Goal: Task Accomplishment & Management: Manage account settings

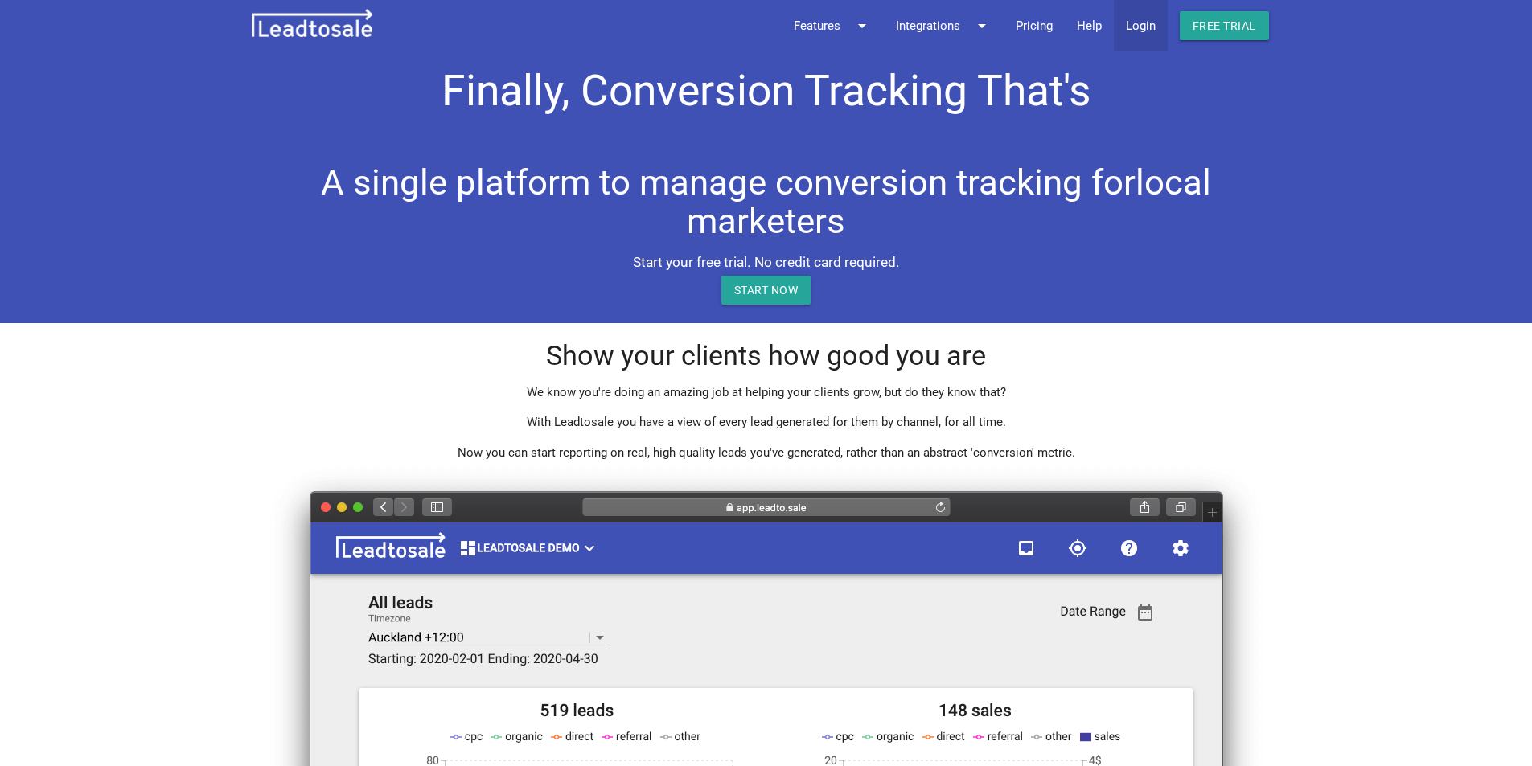
click at [1144, 30] on link "Login" at bounding box center [1141, 25] width 54 height 51
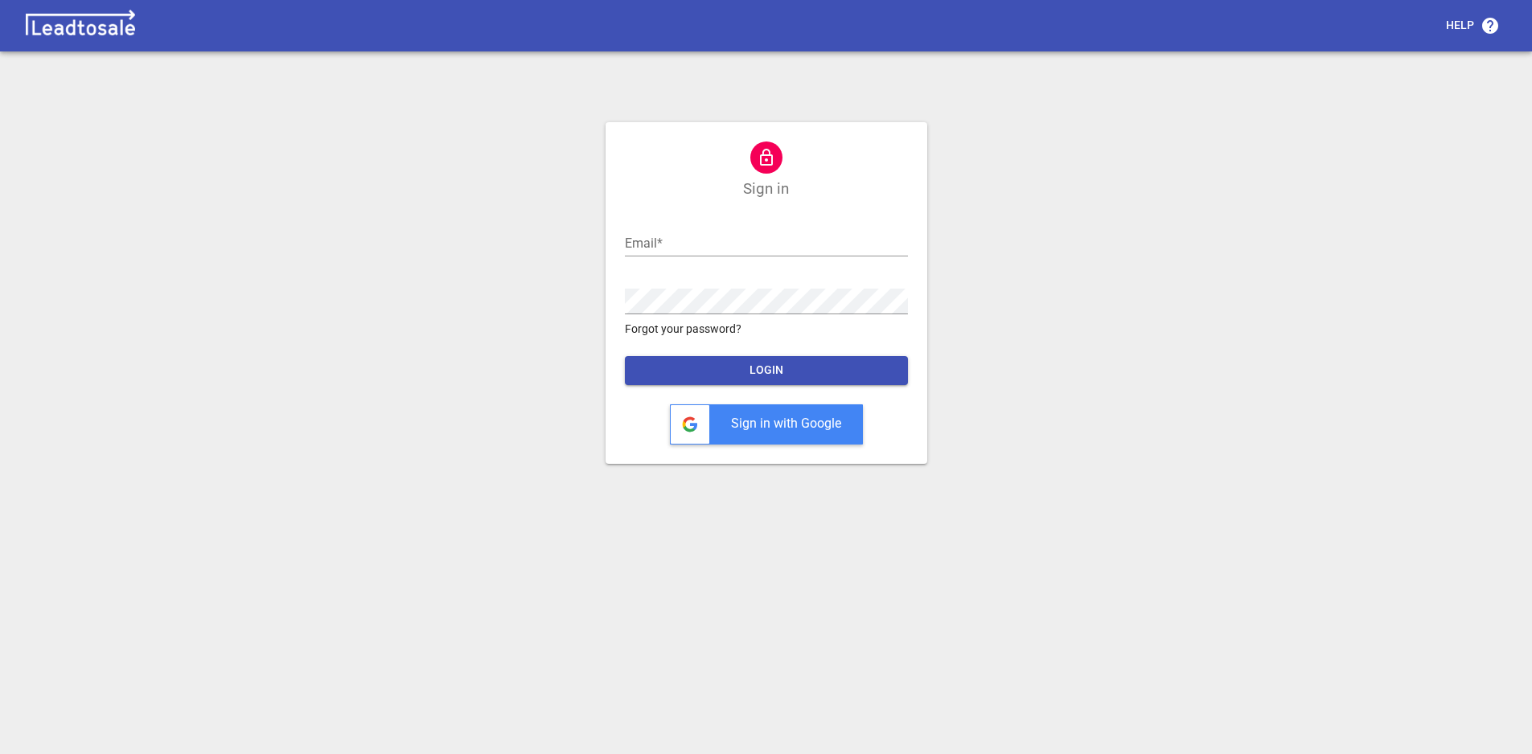
type input "support@bluelightweb.co.nz"
click at [759, 364] on span "LOGIN" at bounding box center [766, 371] width 257 height 16
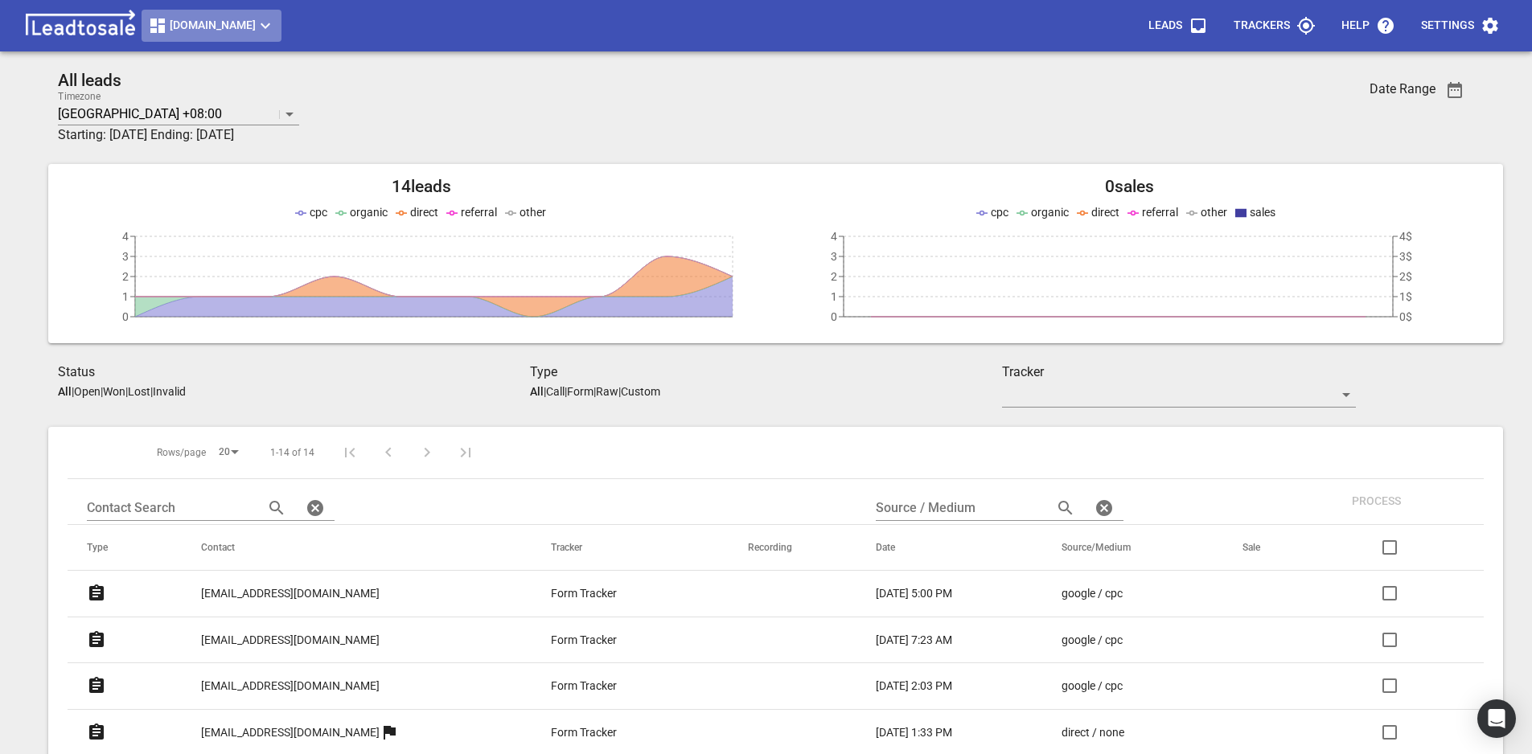
click at [281, 39] on button "Design2renovate.co.nz" at bounding box center [211, 26] width 140 height 32
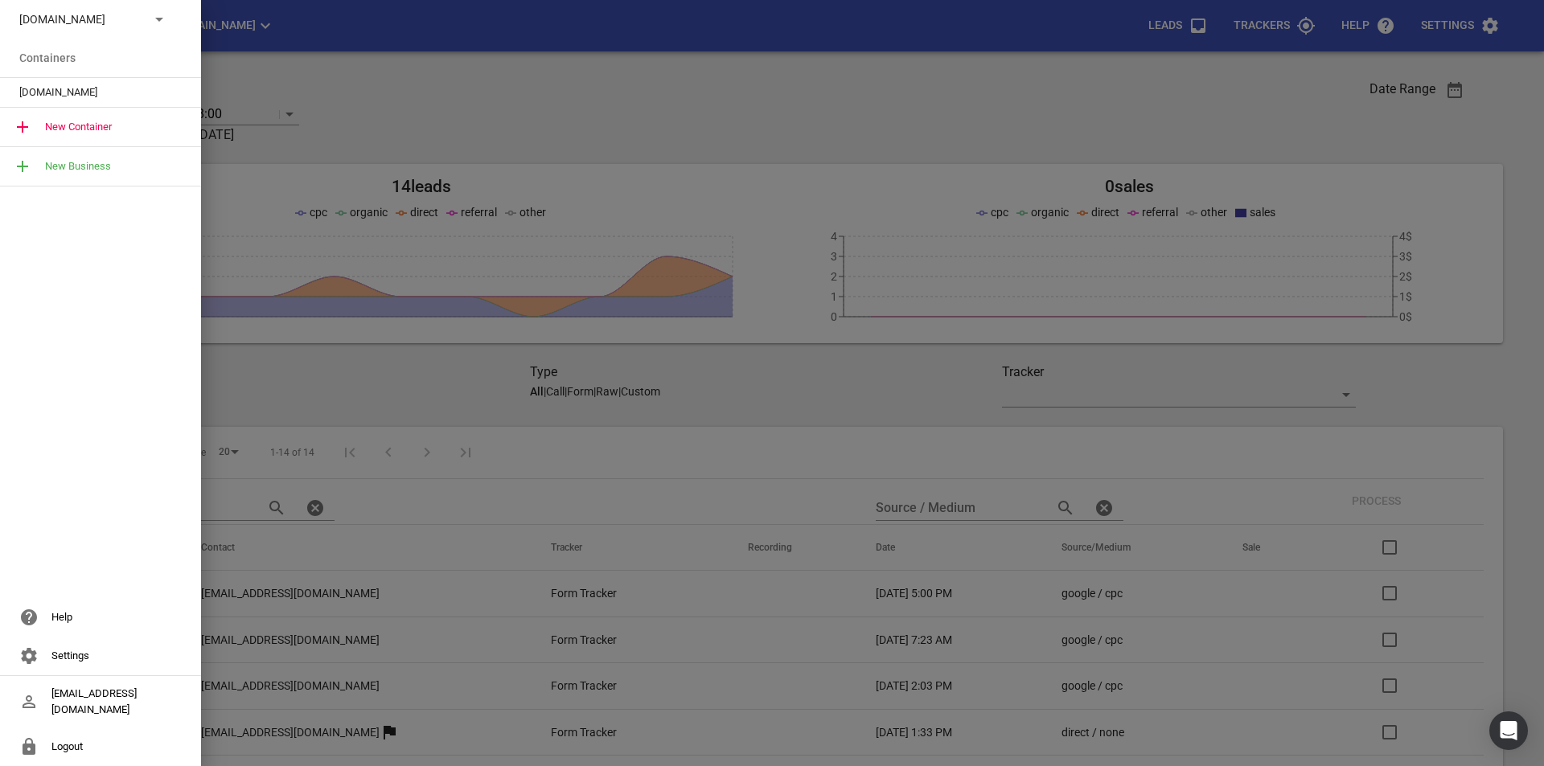
click at [140, 26] on div "Design2renovate.co.nz" at bounding box center [84, 19] width 130 height 17
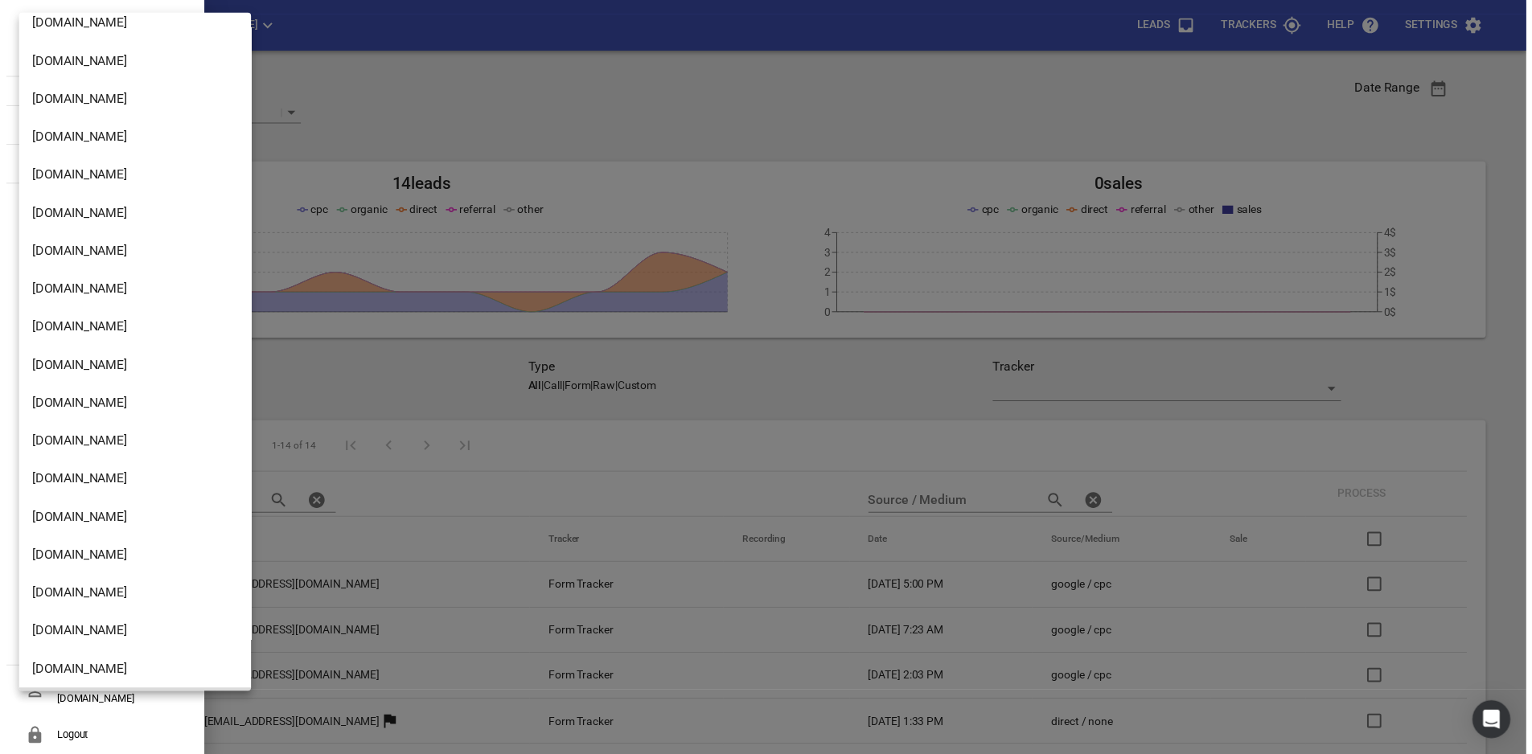
scroll to position [1980, 0]
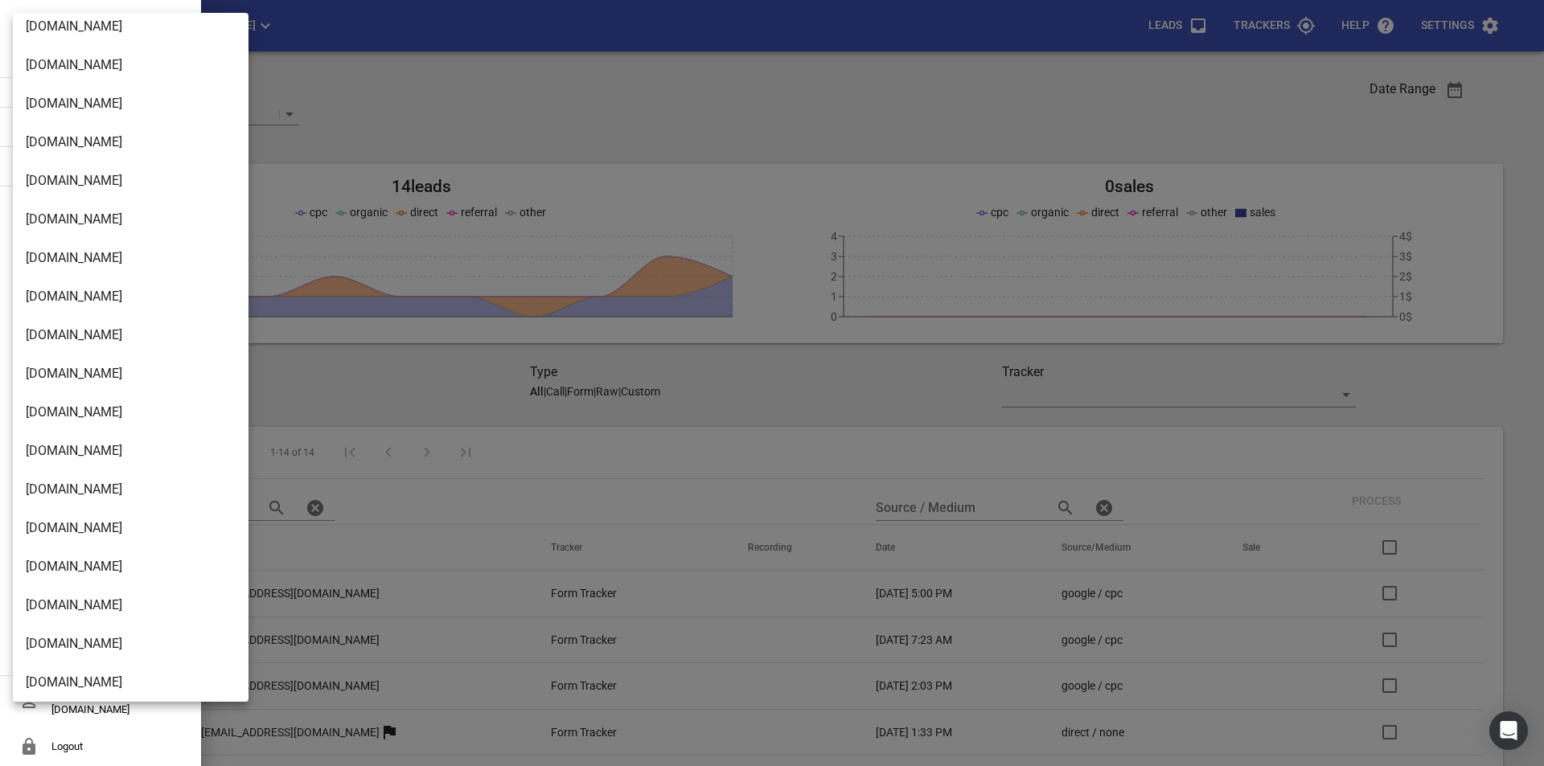
click at [92, 380] on li "Ubsauckland.co.nz" at bounding box center [137, 374] width 248 height 39
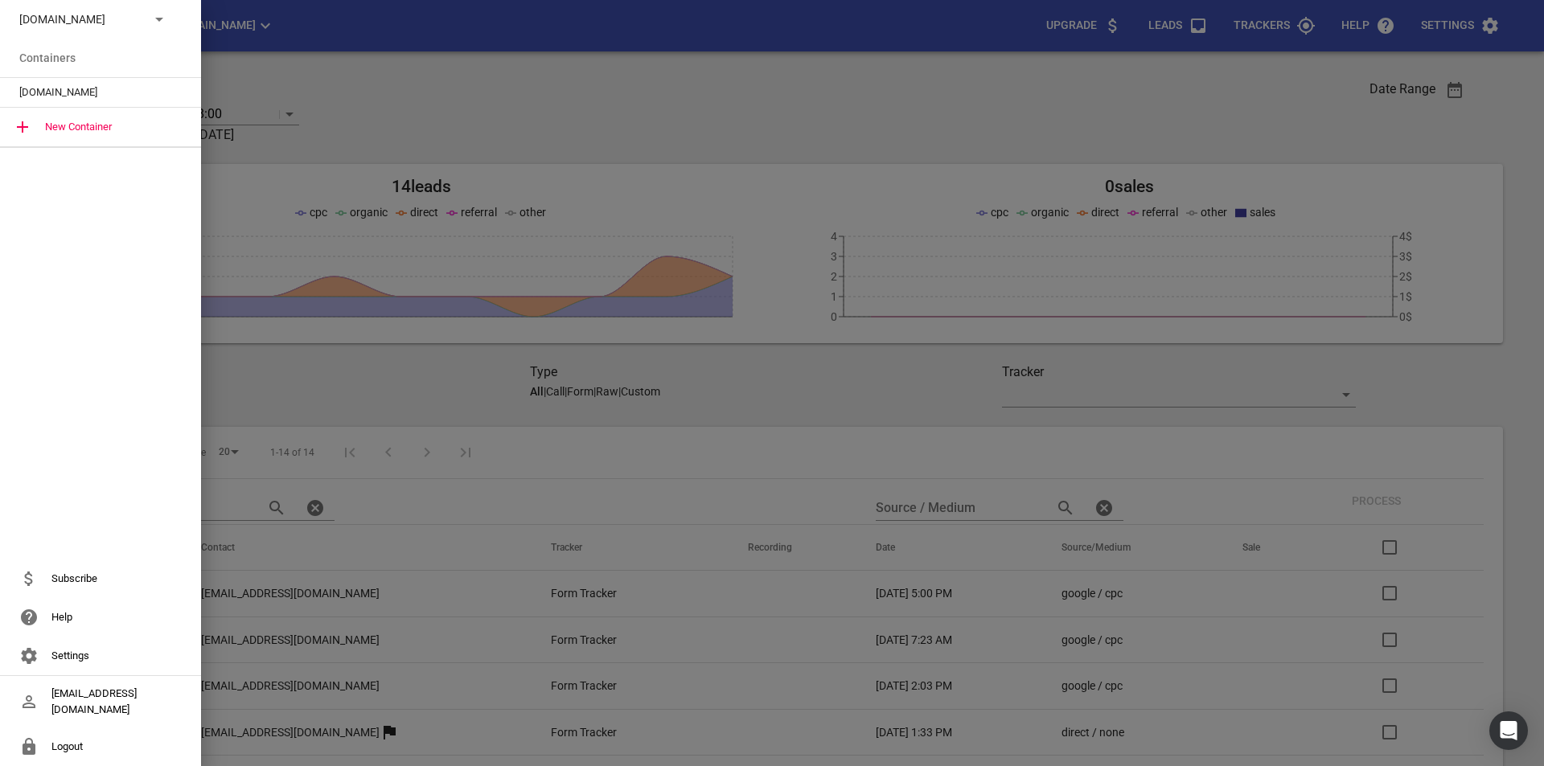
click at [88, 92] on span "Ubsauckland.co.nz" at bounding box center [94, 92] width 150 height 16
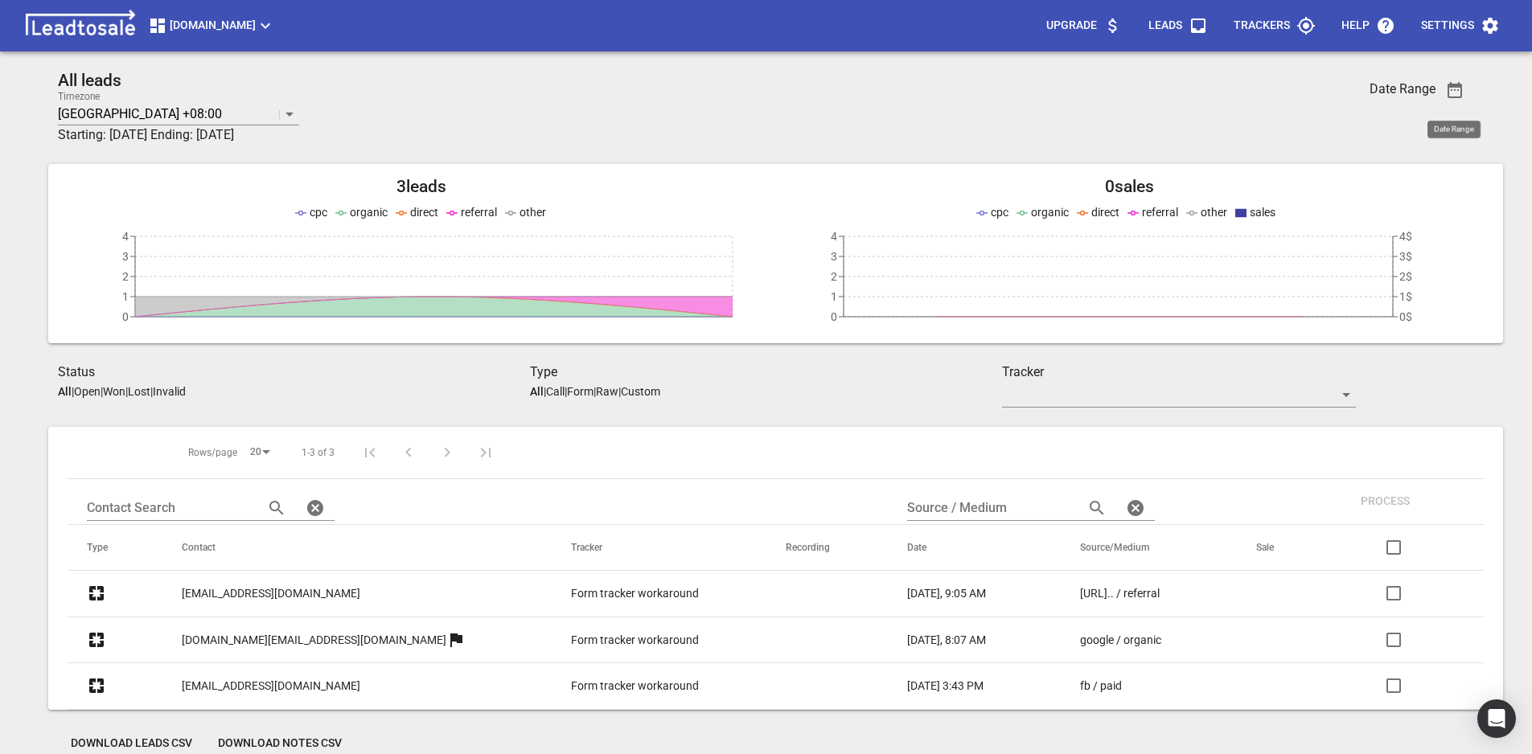
click at [1452, 88] on icon "button" at bounding box center [1454, 89] width 19 height 19
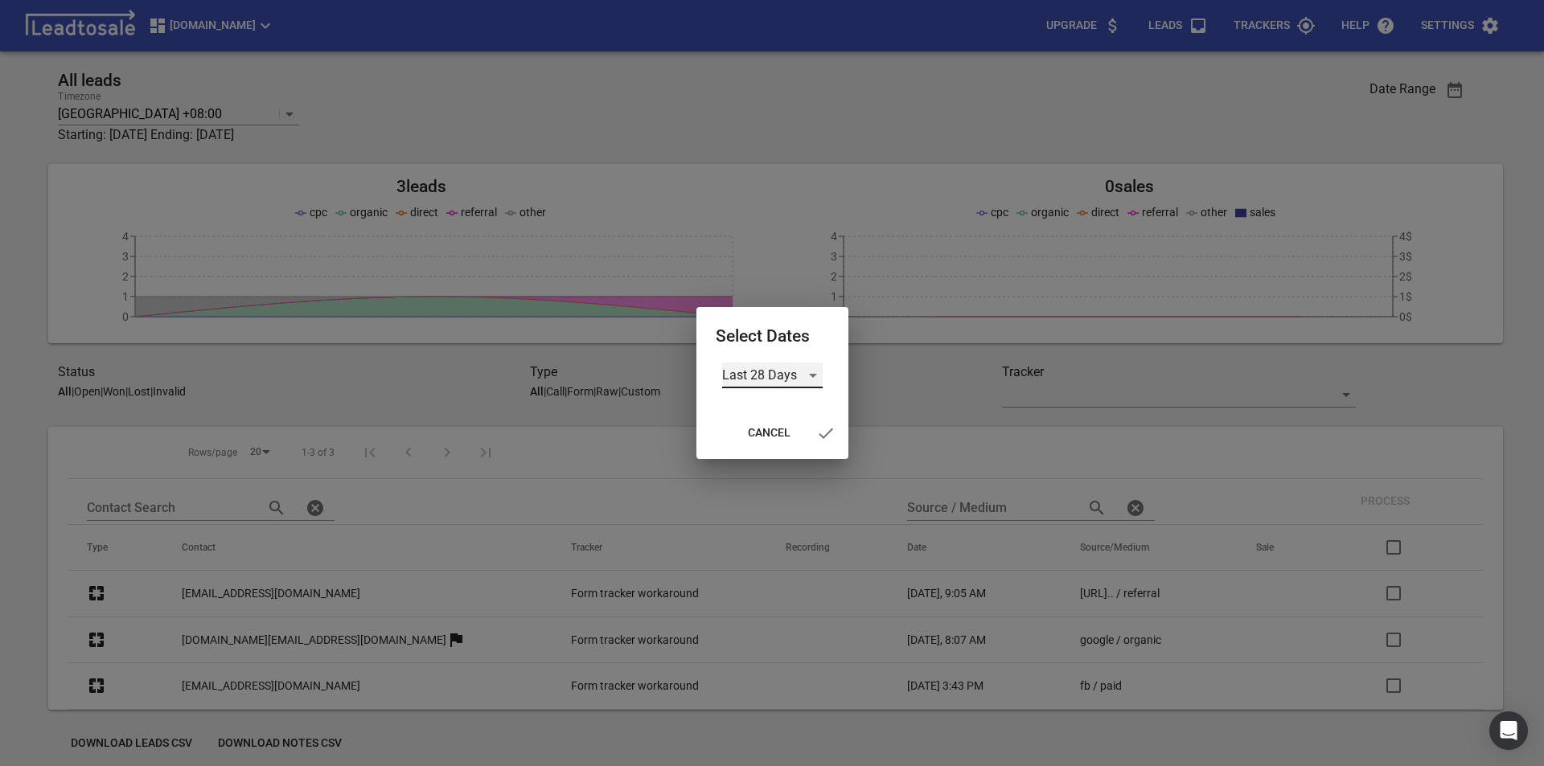
click at [781, 379] on div "Last 28 Days" at bounding box center [772, 376] width 100 height 26
click at [774, 490] on li "Custom" at bounding box center [772, 491] width 100 height 39
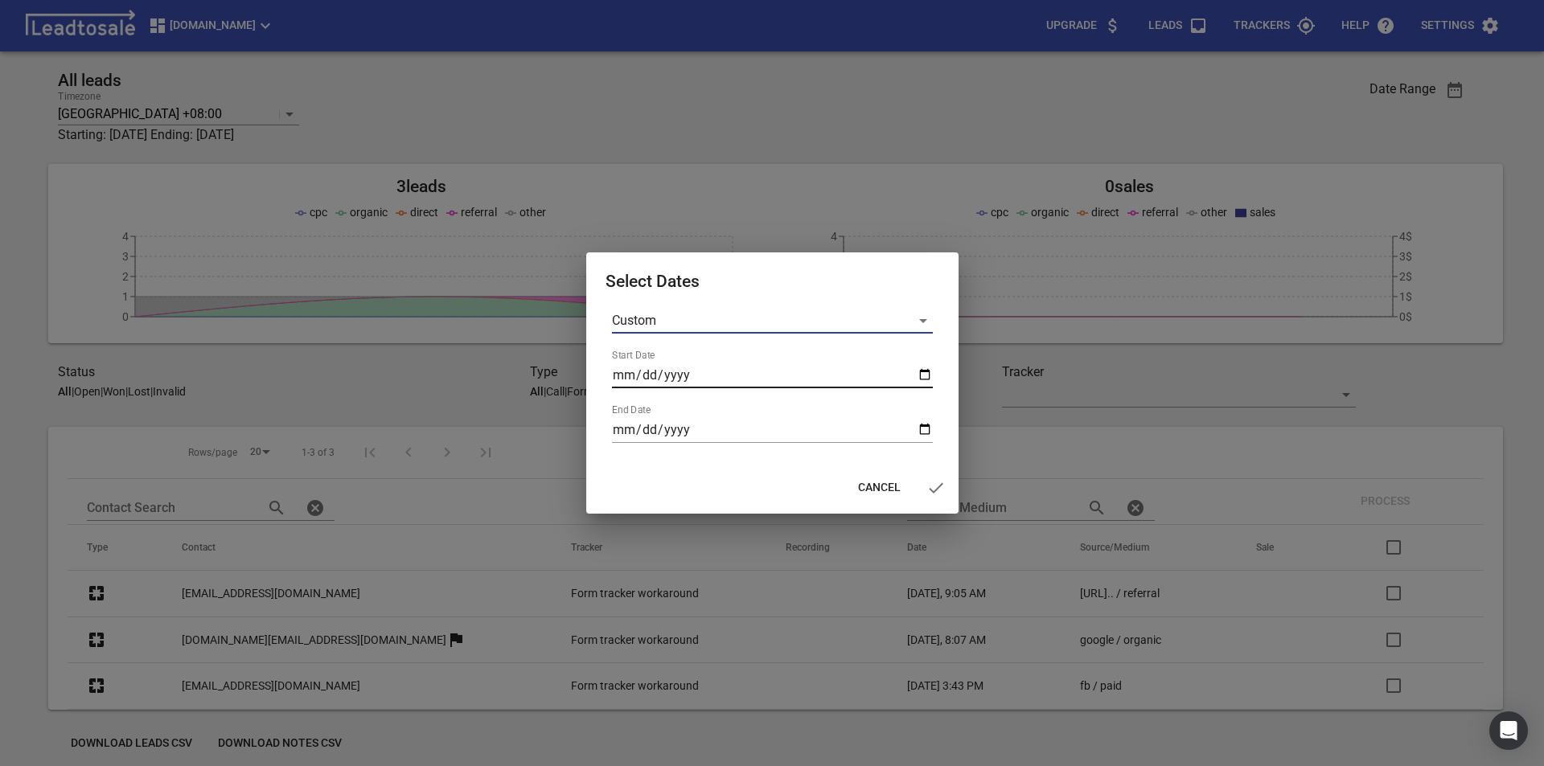
click at [925, 383] on input "Start Date" at bounding box center [772, 376] width 321 height 26
click at [925, 375] on input "Start Date" at bounding box center [772, 376] width 321 height 26
type input "2025-07-15"
click at [918, 429] on input "End Date" at bounding box center [772, 430] width 321 height 26
type input "2025-08-15"
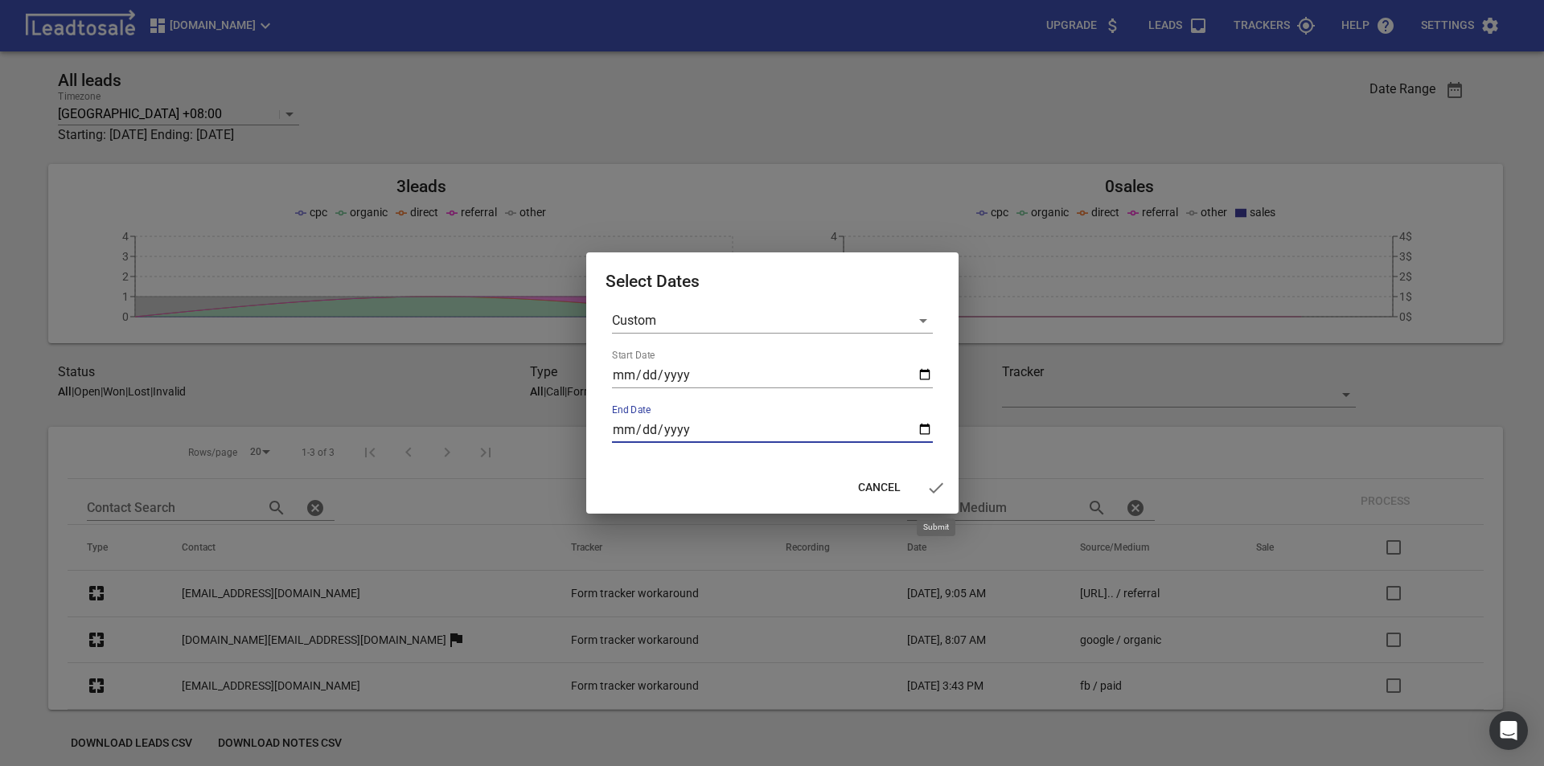
click at [932, 491] on icon "button" at bounding box center [936, 487] width 14 height 10
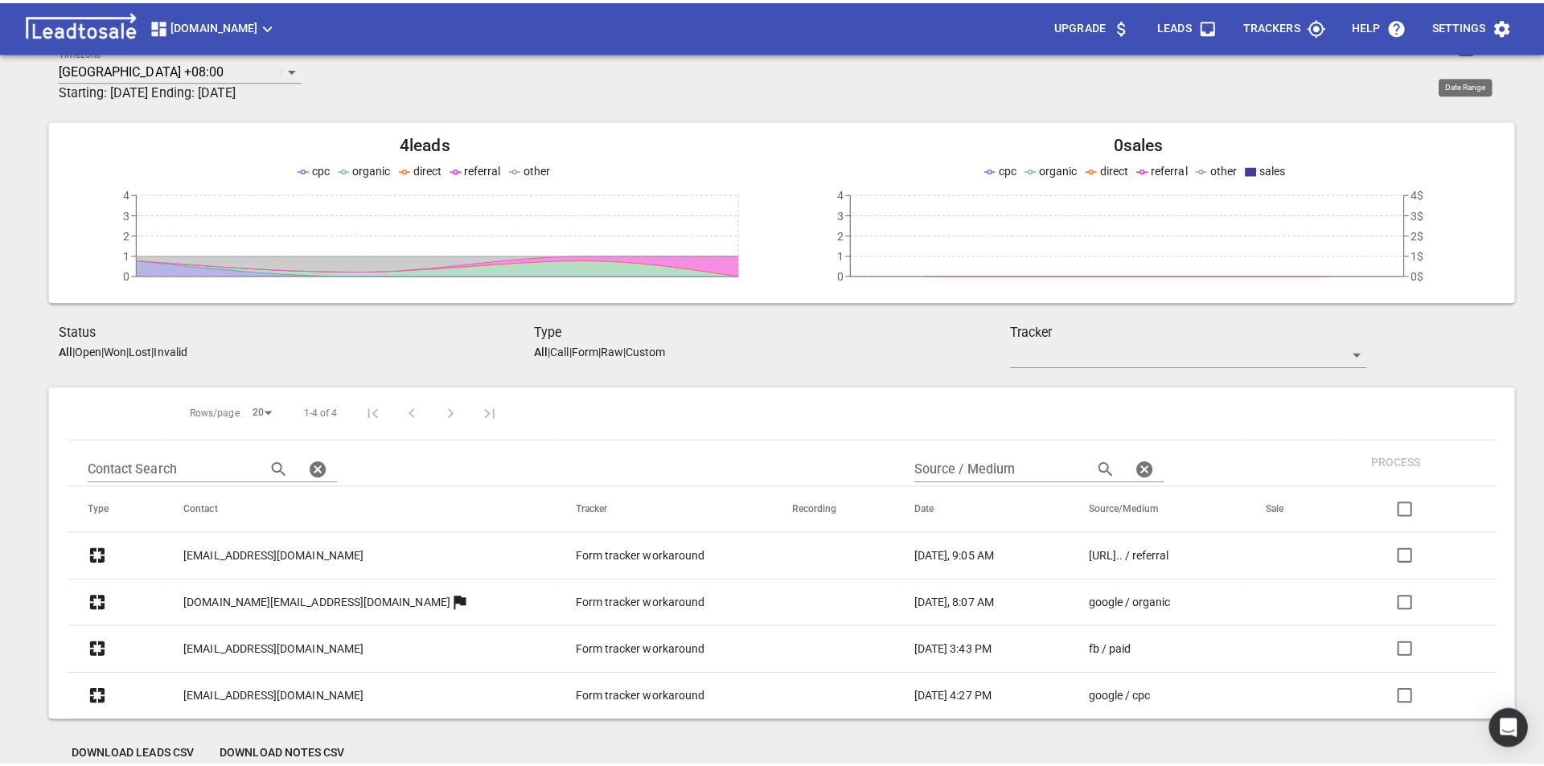
scroll to position [71, 0]
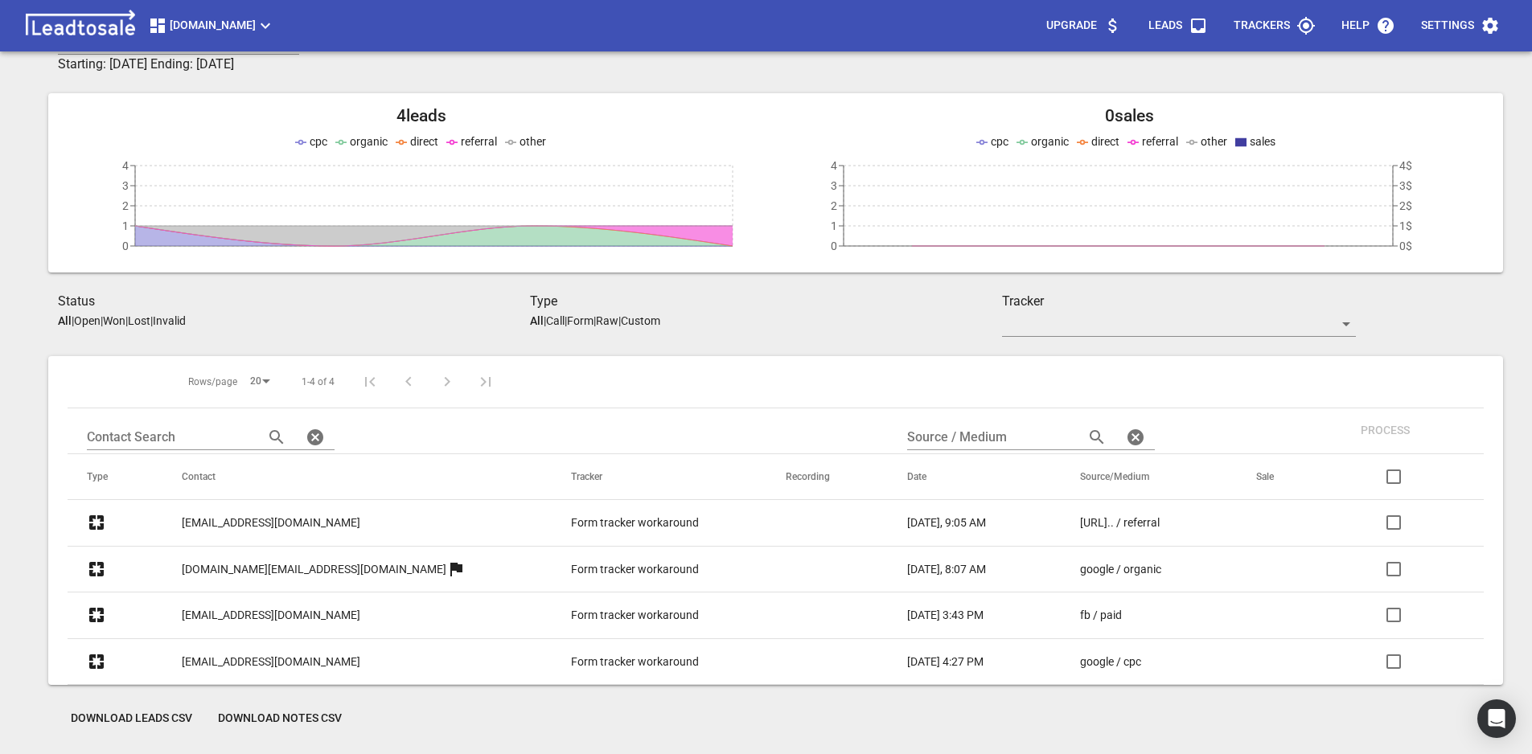
click at [258, 25] on span "Ubsauckland.co.nz" at bounding box center [211, 25] width 127 height 19
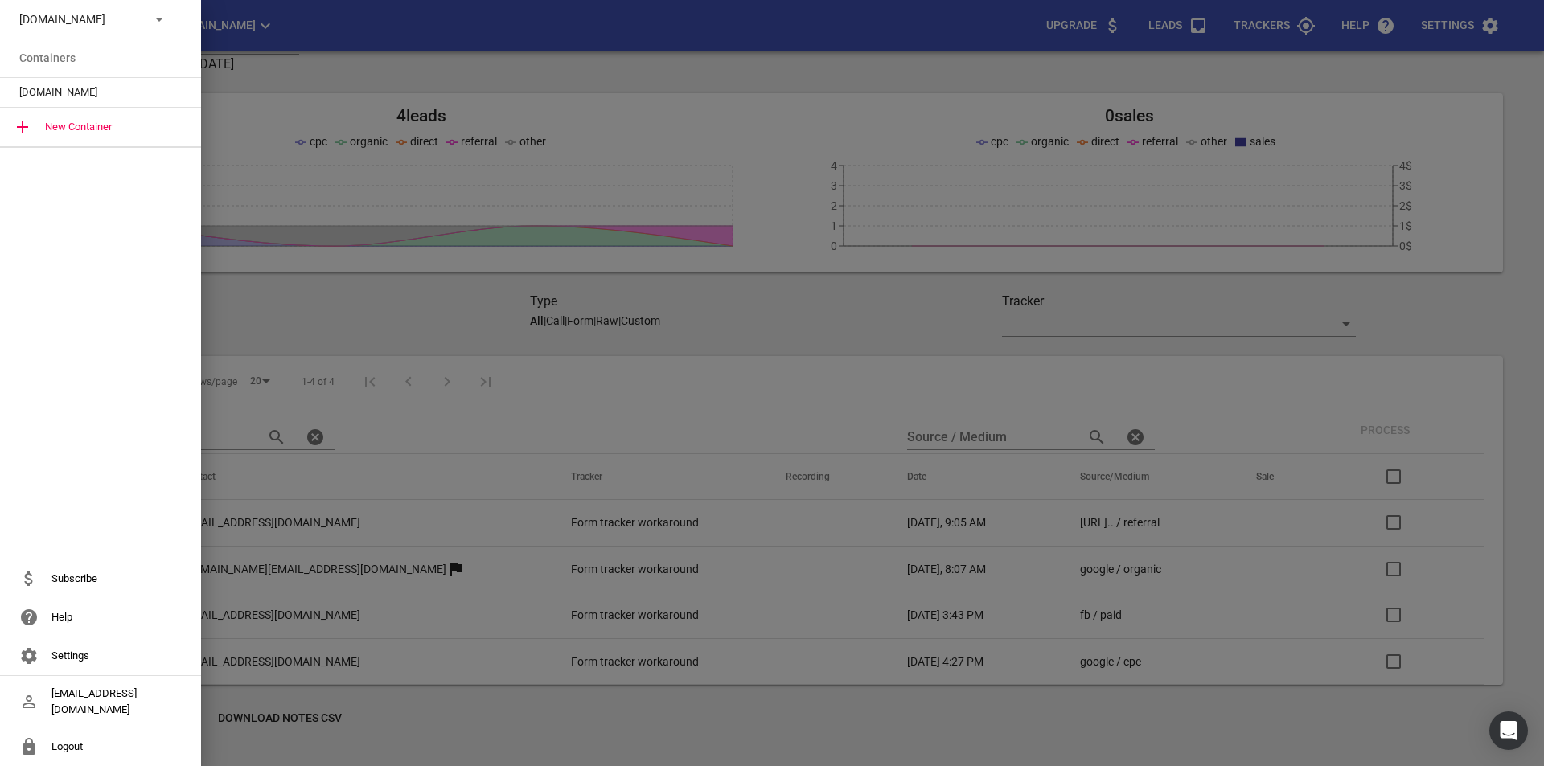
click at [116, 31] on div "Ubsauckland.co.nz" at bounding box center [100, 19] width 201 height 39
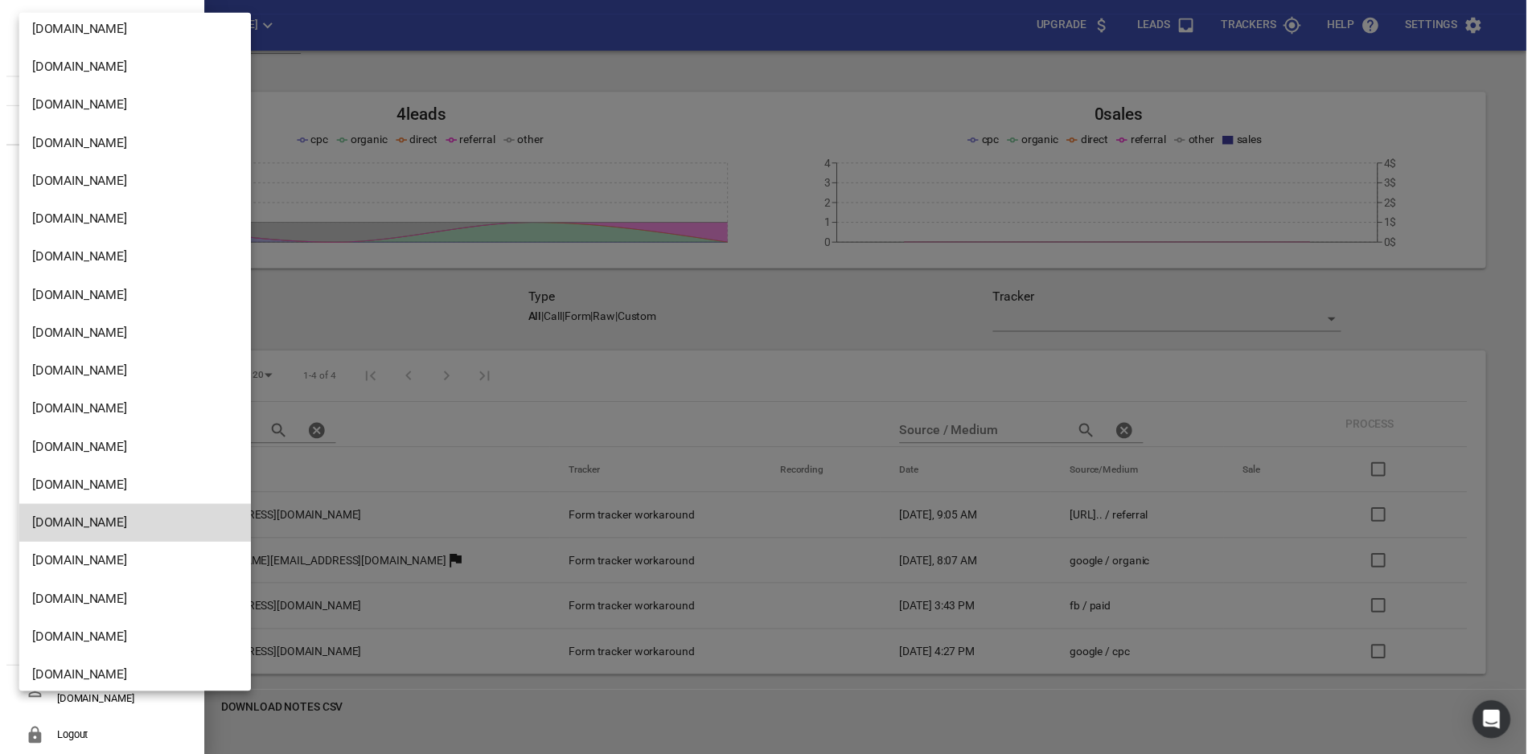
scroll to position [1819, 0]
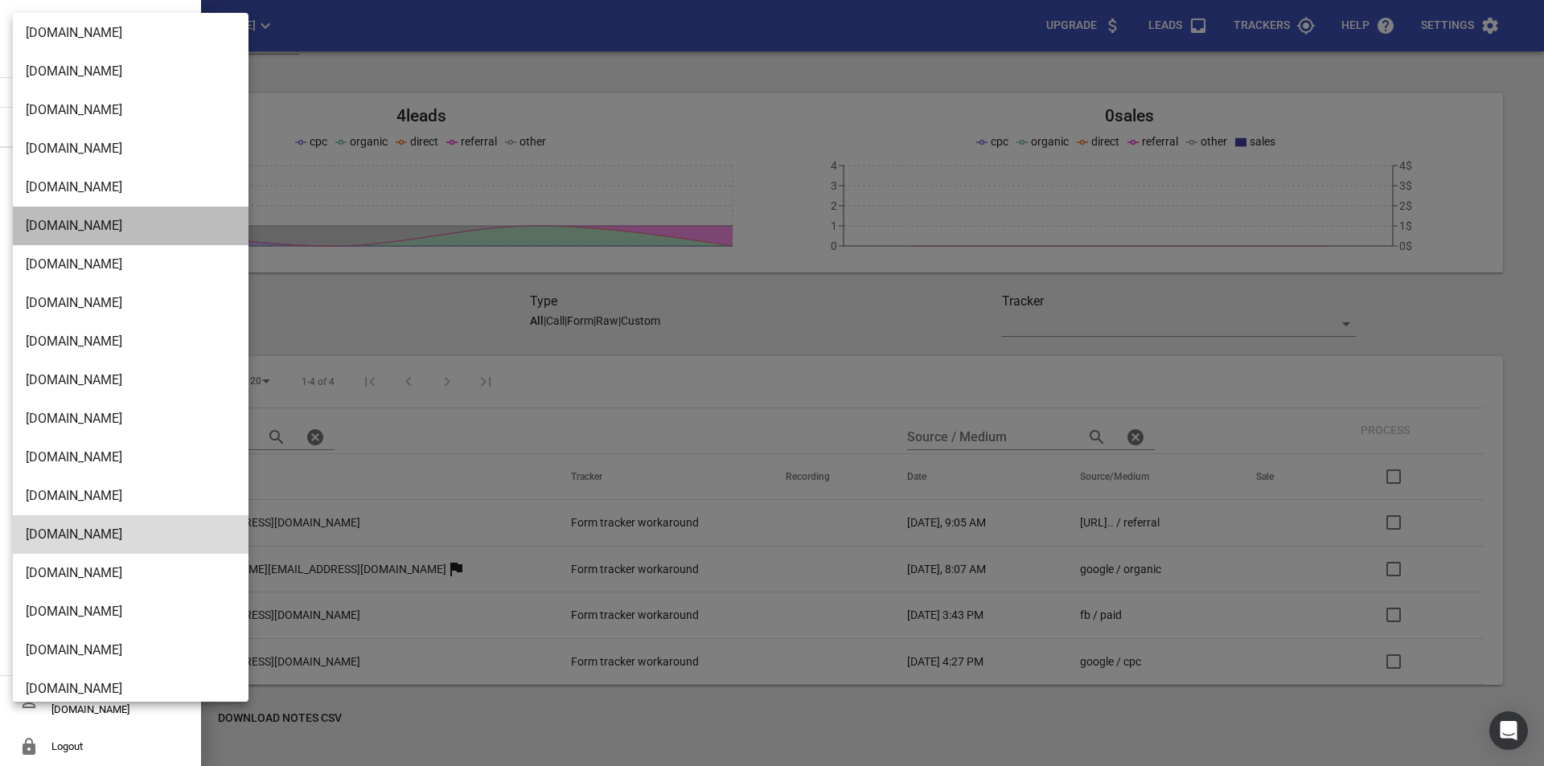
click at [96, 232] on li "Debuilders.co.nz" at bounding box center [137, 226] width 248 height 39
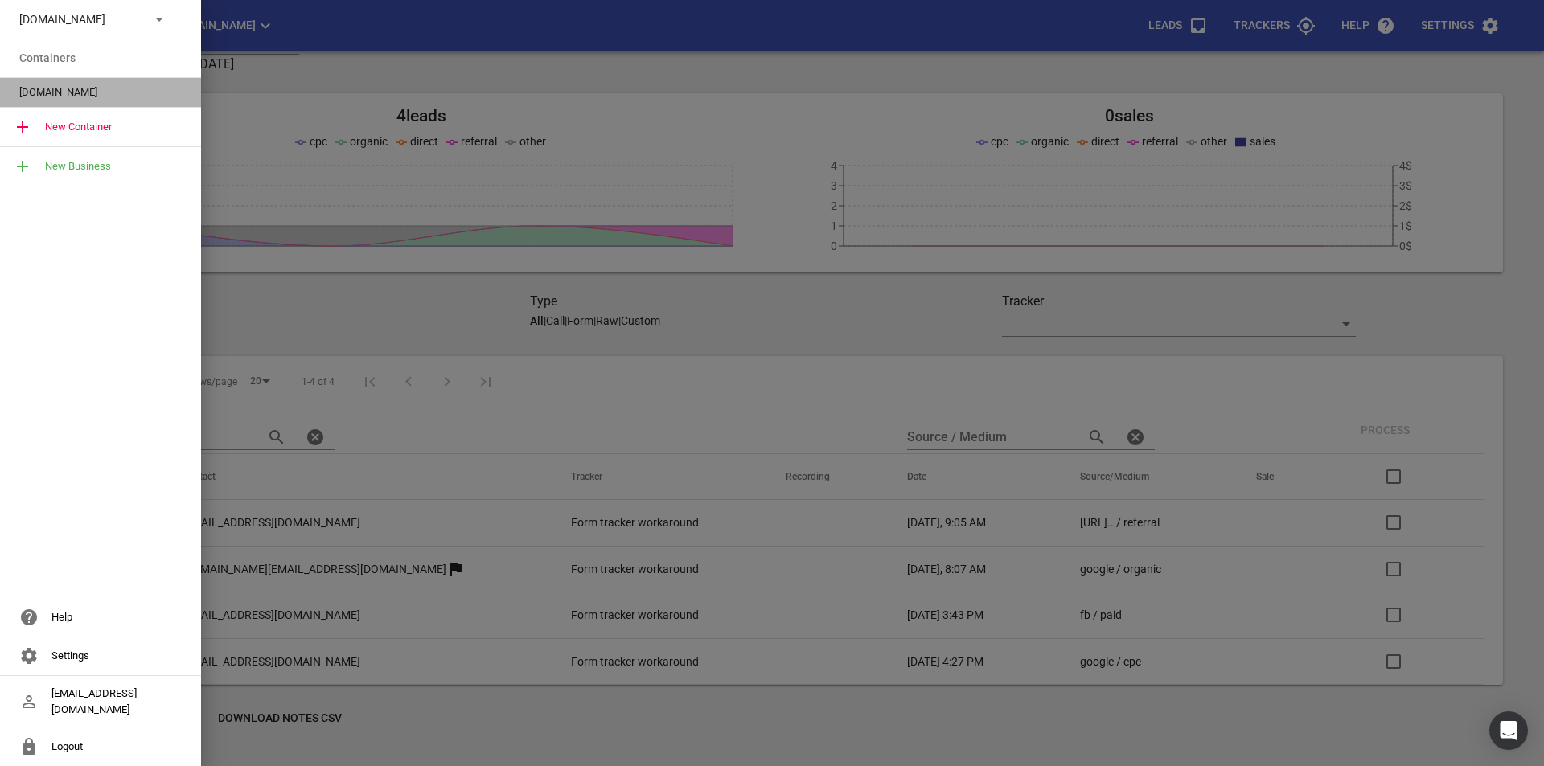
click at [93, 95] on span "Debuilders.co.nz" at bounding box center [94, 92] width 150 height 16
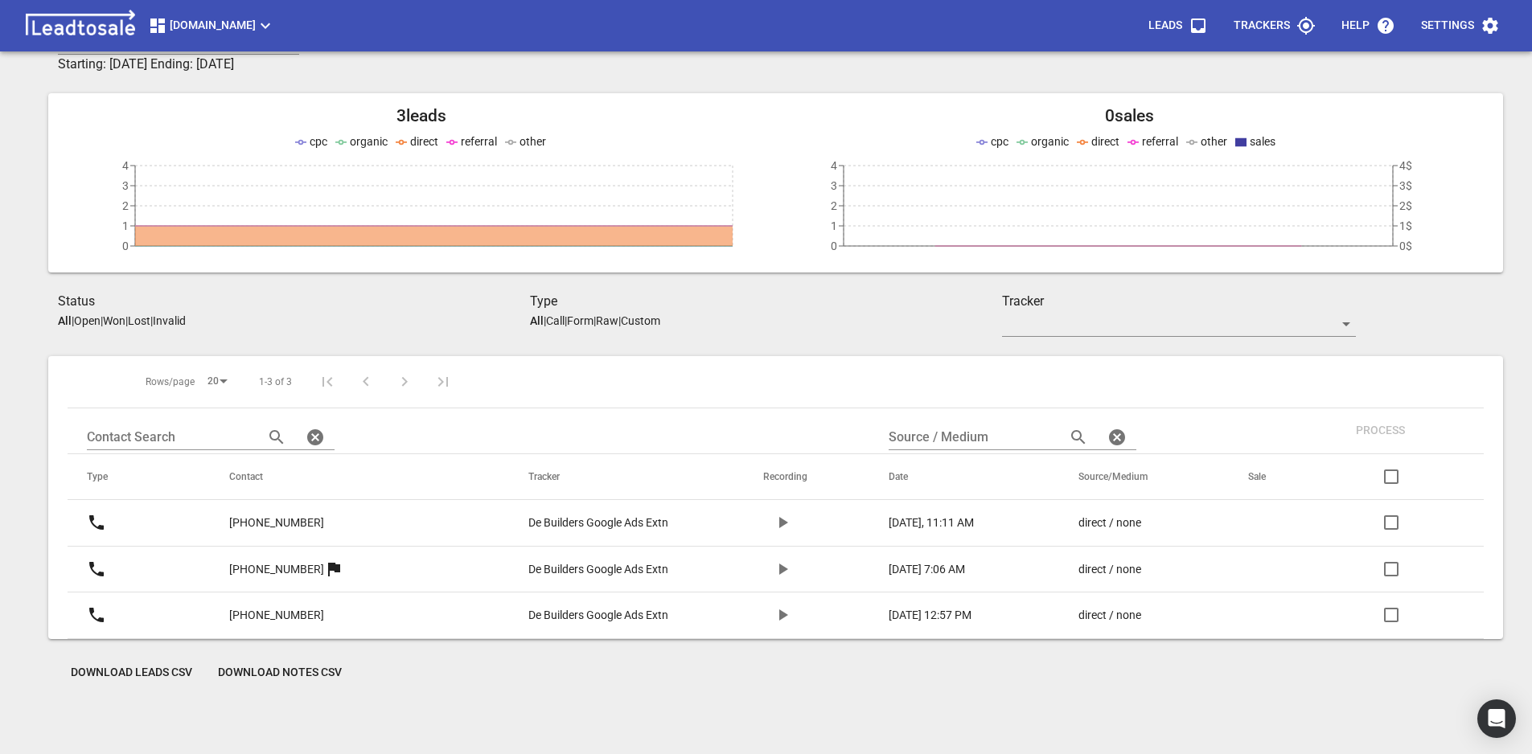
click at [1484, 26] on icon "button" at bounding box center [1489, 26] width 15 height 16
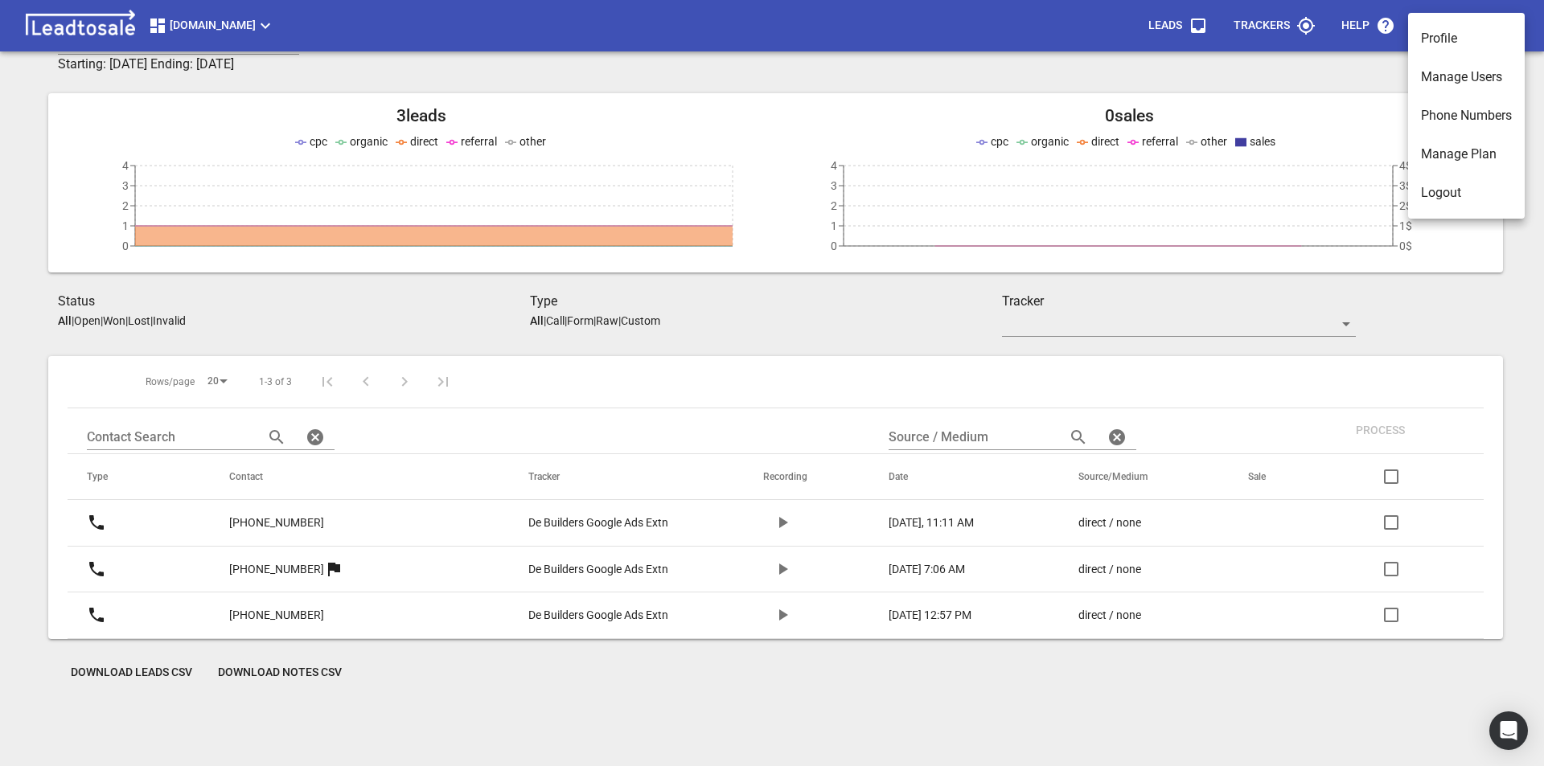
drag, startPoint x: 1299, startPoint y: 105, endPoint x: 1330, endPoint y: 103, distance: 30.6
click at [1303, 105] on div at bounding box center [772, 383] width 1544 height 766
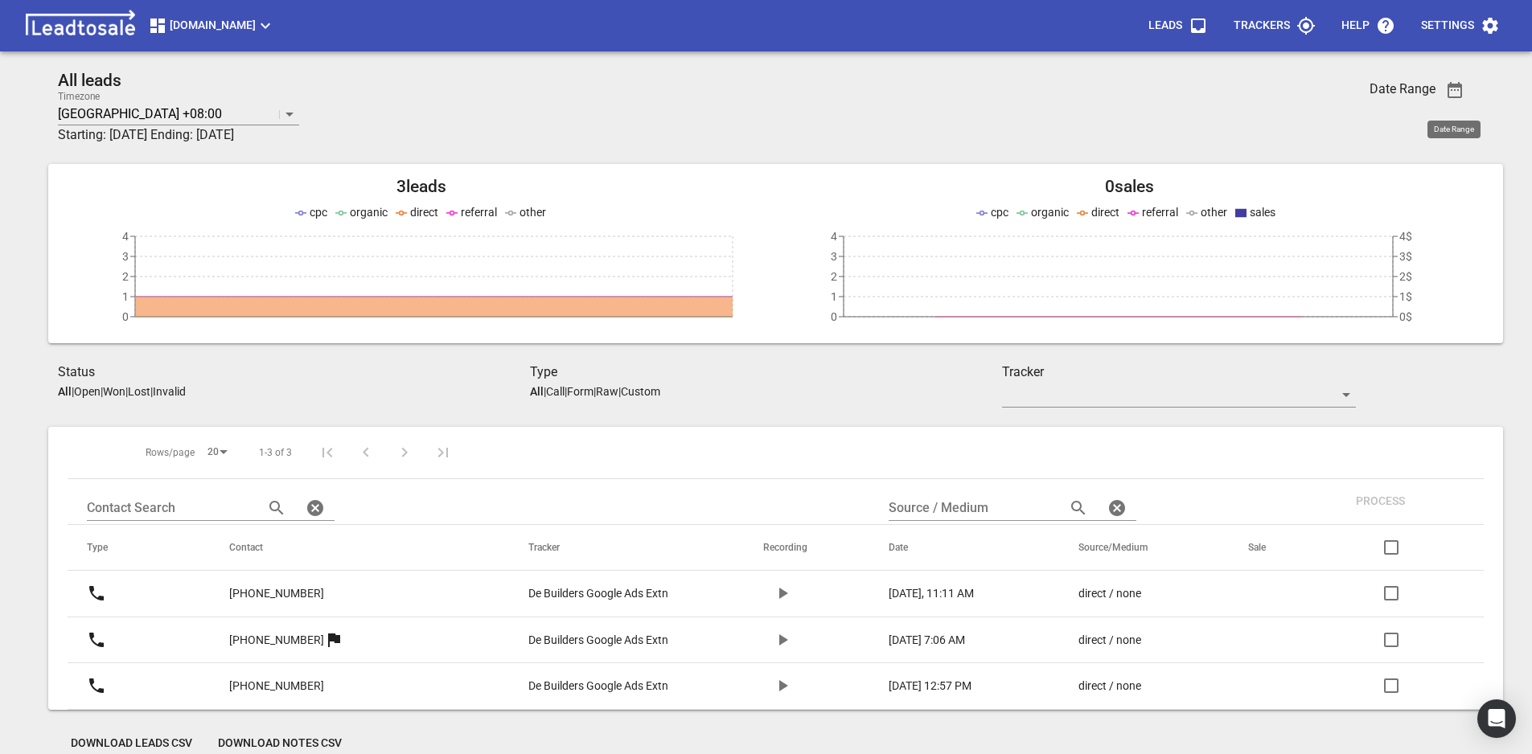
click at [1450, 92] on icon "button" at bounding box center [1454, 89] width 19 height 19
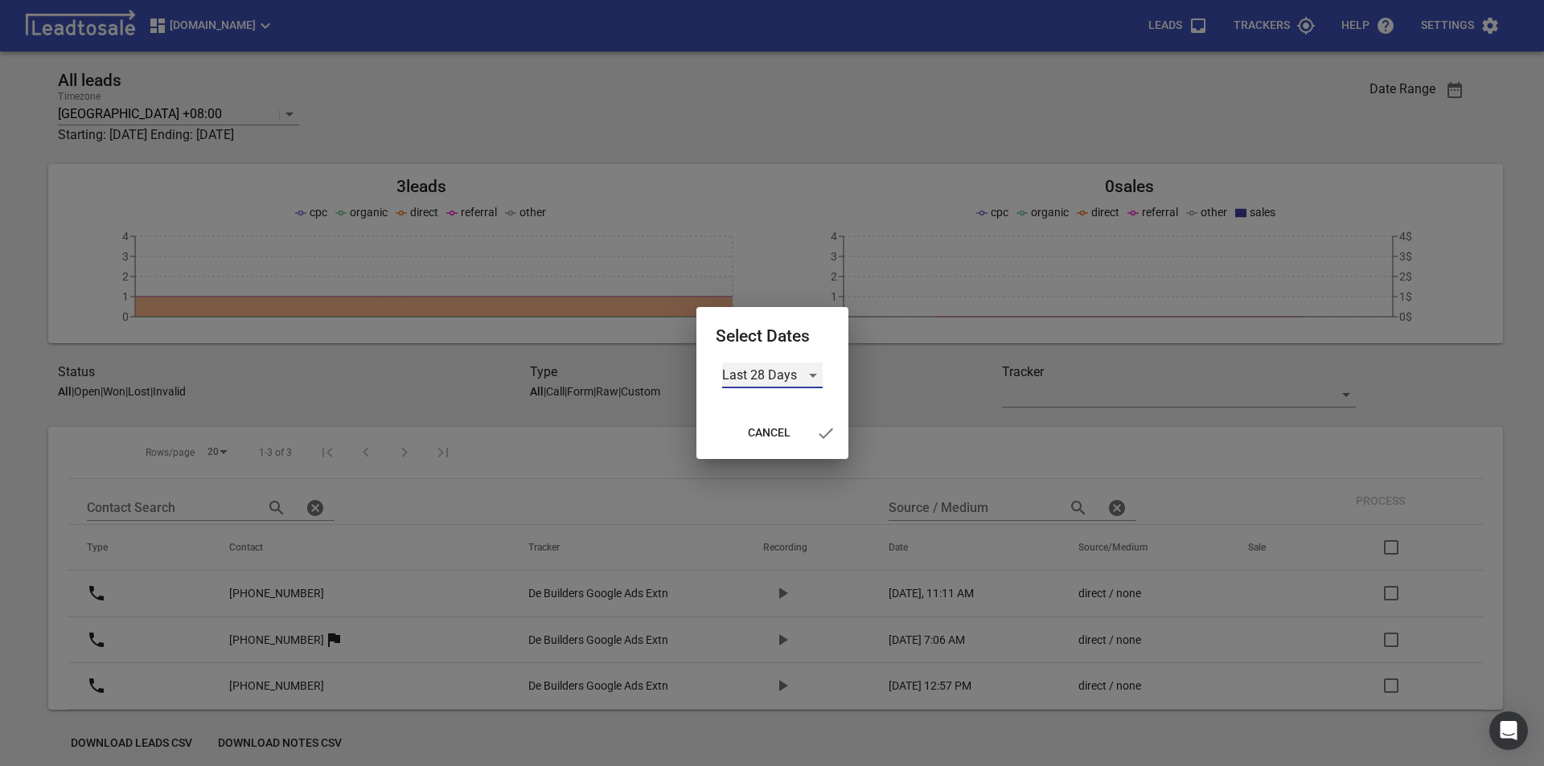
click at [807, 376] on div "Last 28 Days" at bounding box center [772, 376] width 100 height 26
click at [776, 489] on li "Custom" at bounding box center [772, 491] width 100 height 39
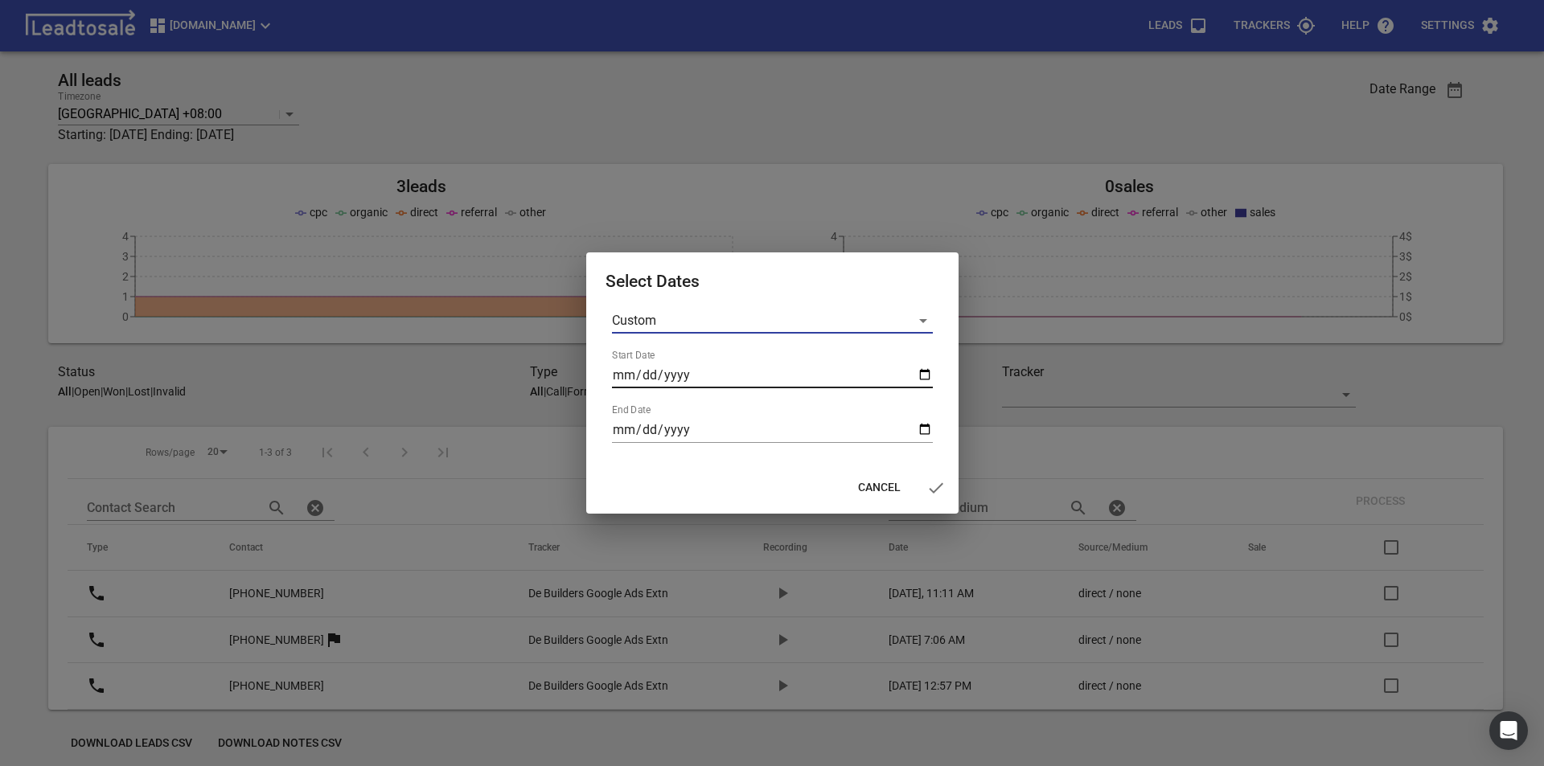
click at [920, 376] on input "Start Date" at bounding box center [772, 376] width 321 height 26
type input "2025-07-15"
click at [919, 429] on input "End Date" at bounding box center [772, 430] width 321 height 26
type input "2025-08-15"
click at [926, 495] on icon "button" at bounding box center [935, 487] width 19 height 19
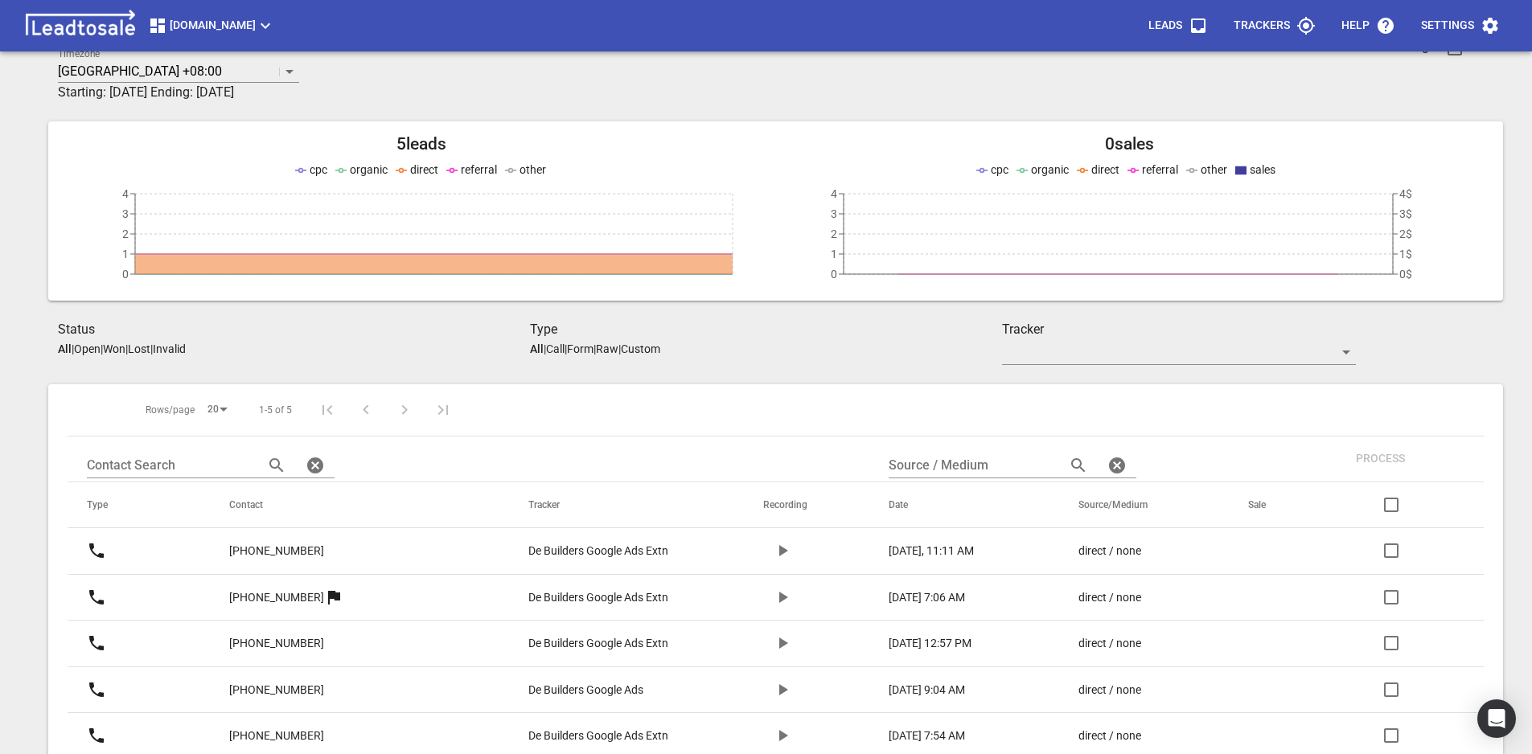
scroll to position [80, 0]
